Goal: Task Accomplishment & Management: Use online tool/utility

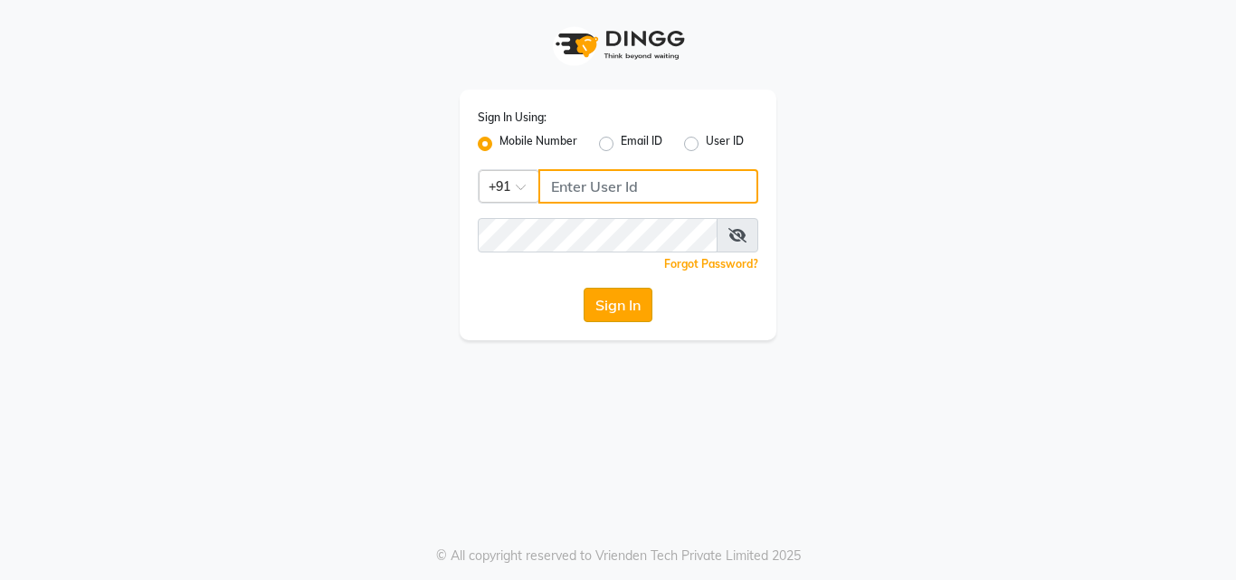
type input "9503183131"
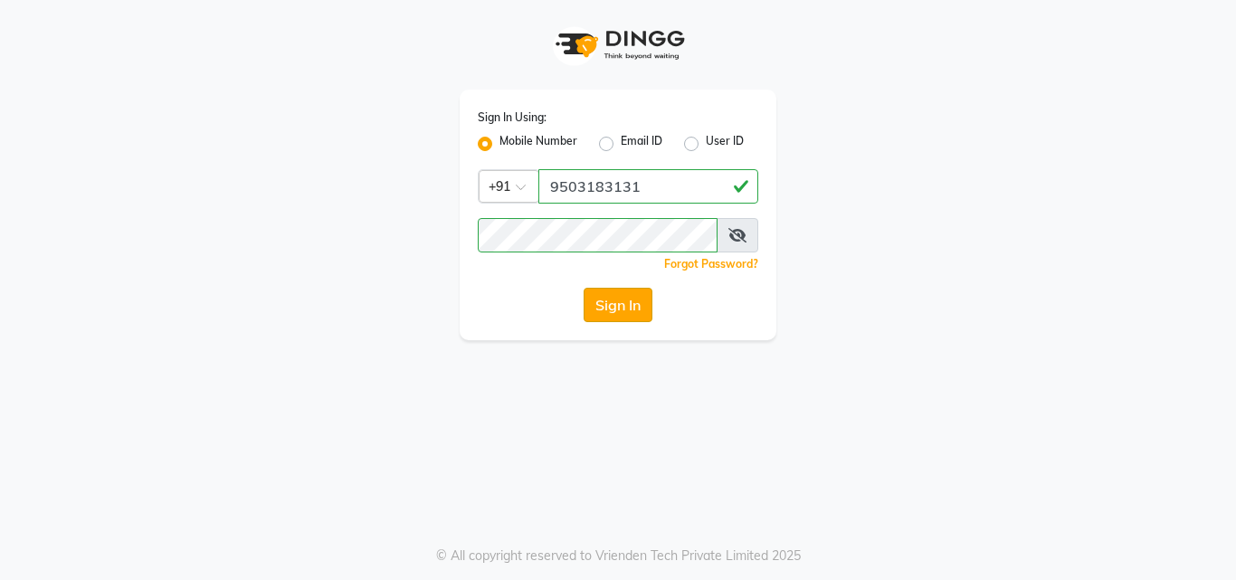
click at [629, 294] on button "Sign In" at bounding box center [617, 305] width 69 height 34
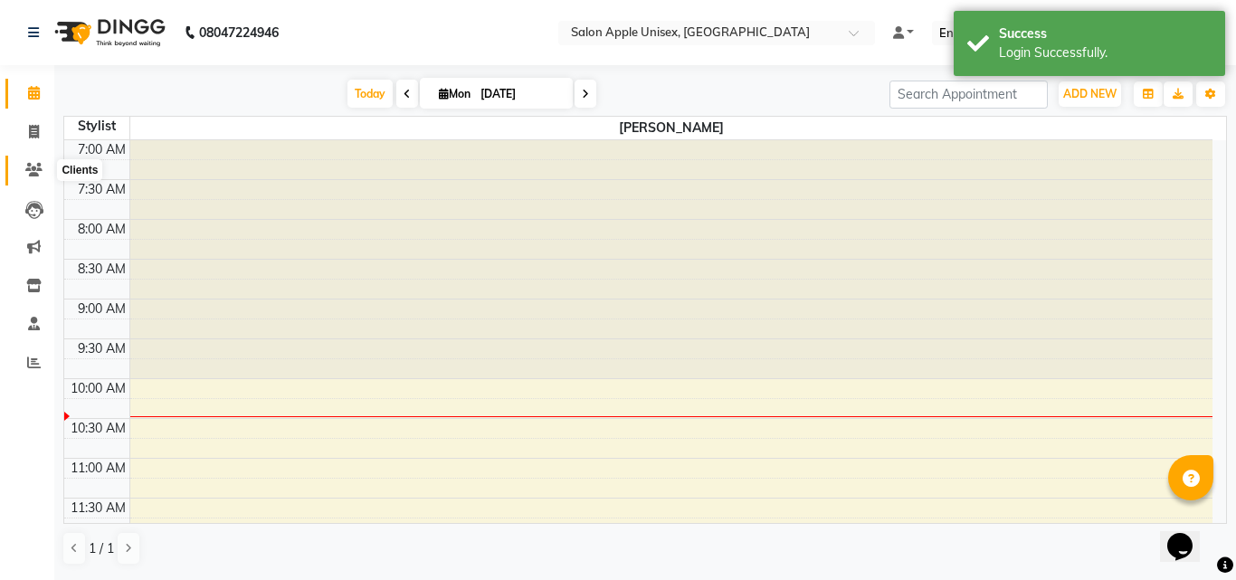
click at [34, 177] on span at bounding box center [34, 170] width 32 height 21
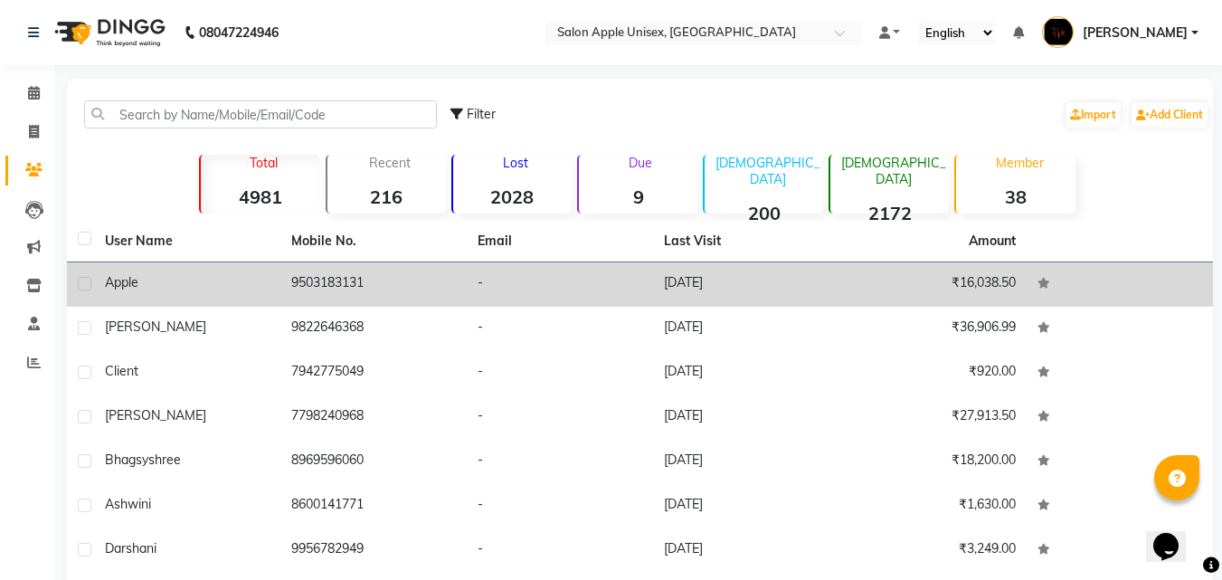
click at [327, 283] on td "9503183131" at bounding box center [373, 284] width 186 height 44
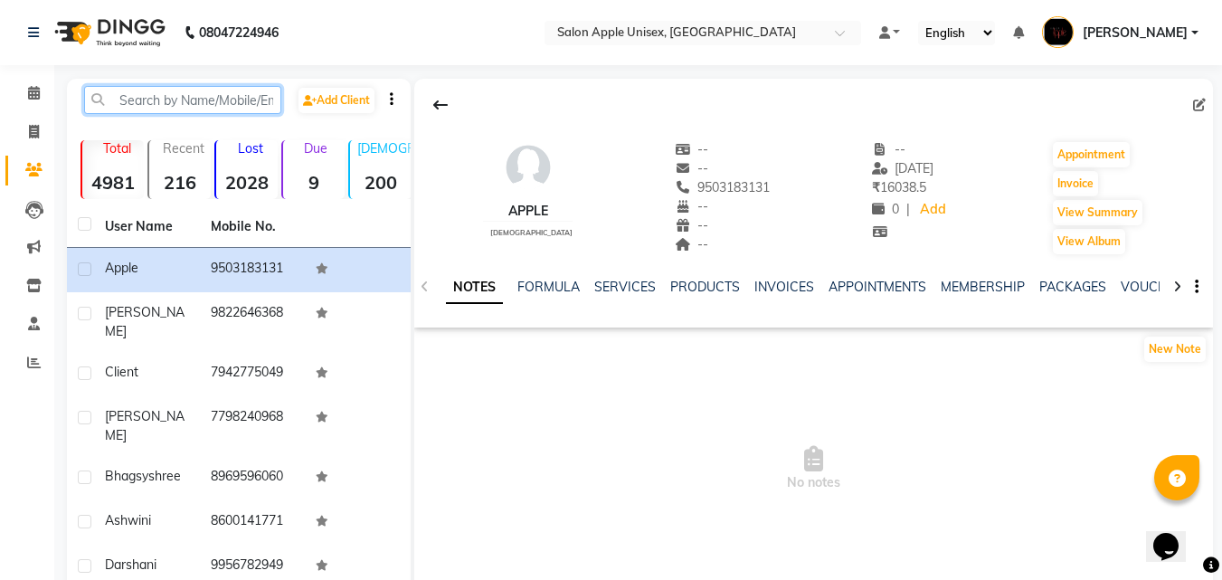
click at [150, 99] on input "text" at bounding box center [182, 100] width 197 height 28
click at [18, 99] on span at bounding box center [34, 93] width 32 height 21
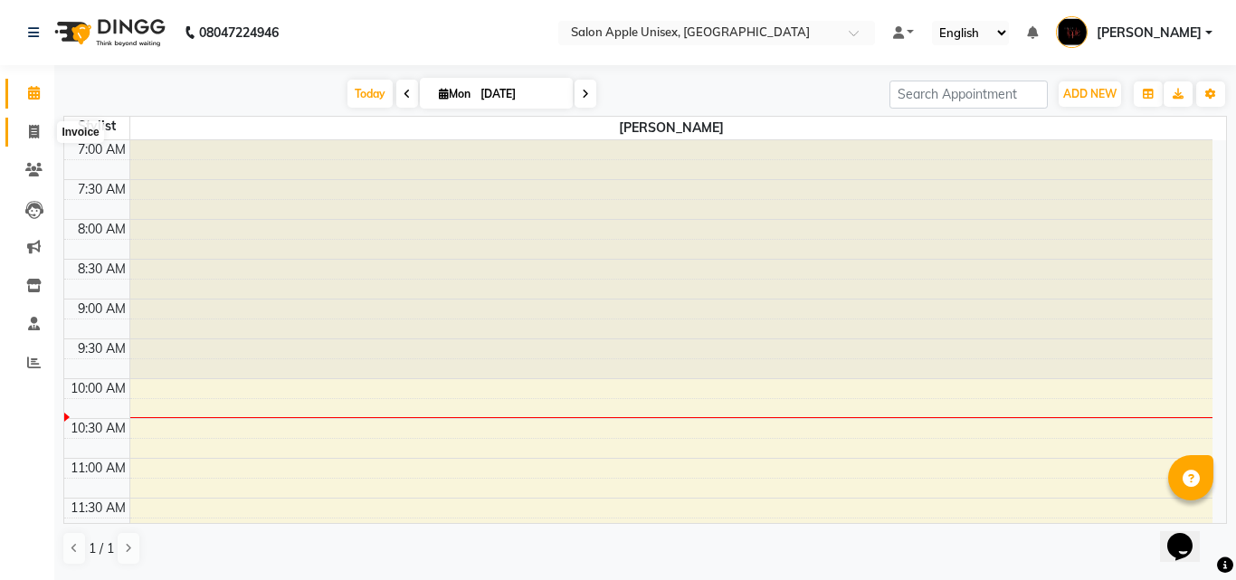
click at [33, 130] on icon at bounding box center [34, 132] width 10 height 14
select select "133"
select select "service"
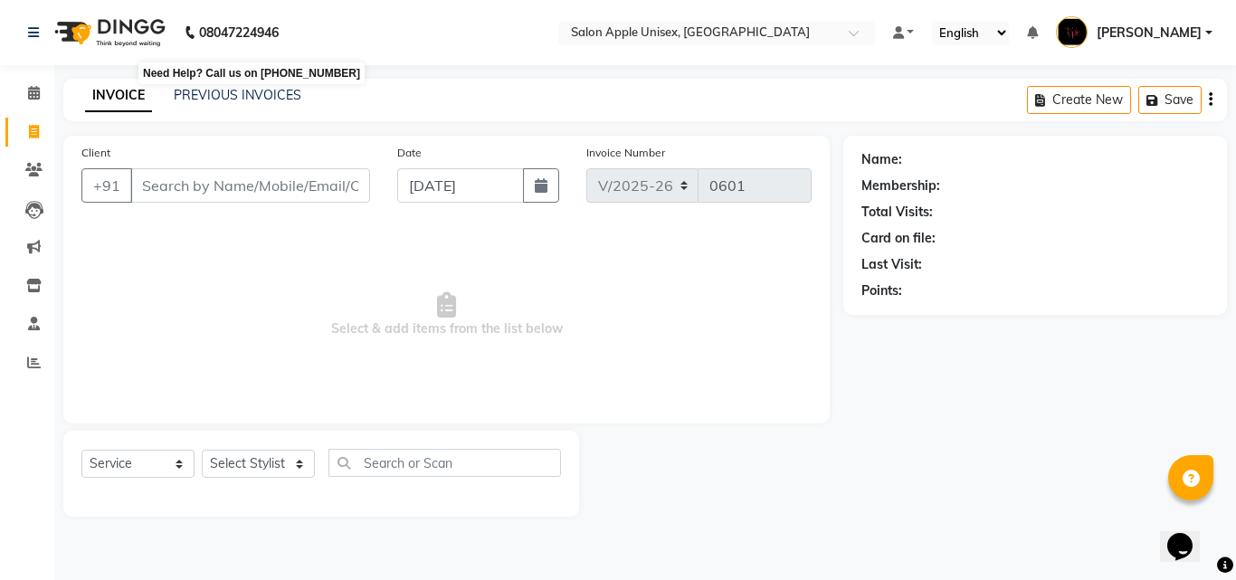
click at [203, 47] on b "08047224946" at bounding box center [239, 32] width 80 height 51
click at [207, 49] on b "08047224946" at bounding box center [239, 32] width 80 height 51
